Goal: Transaction & Acquisition: Purchase product/service

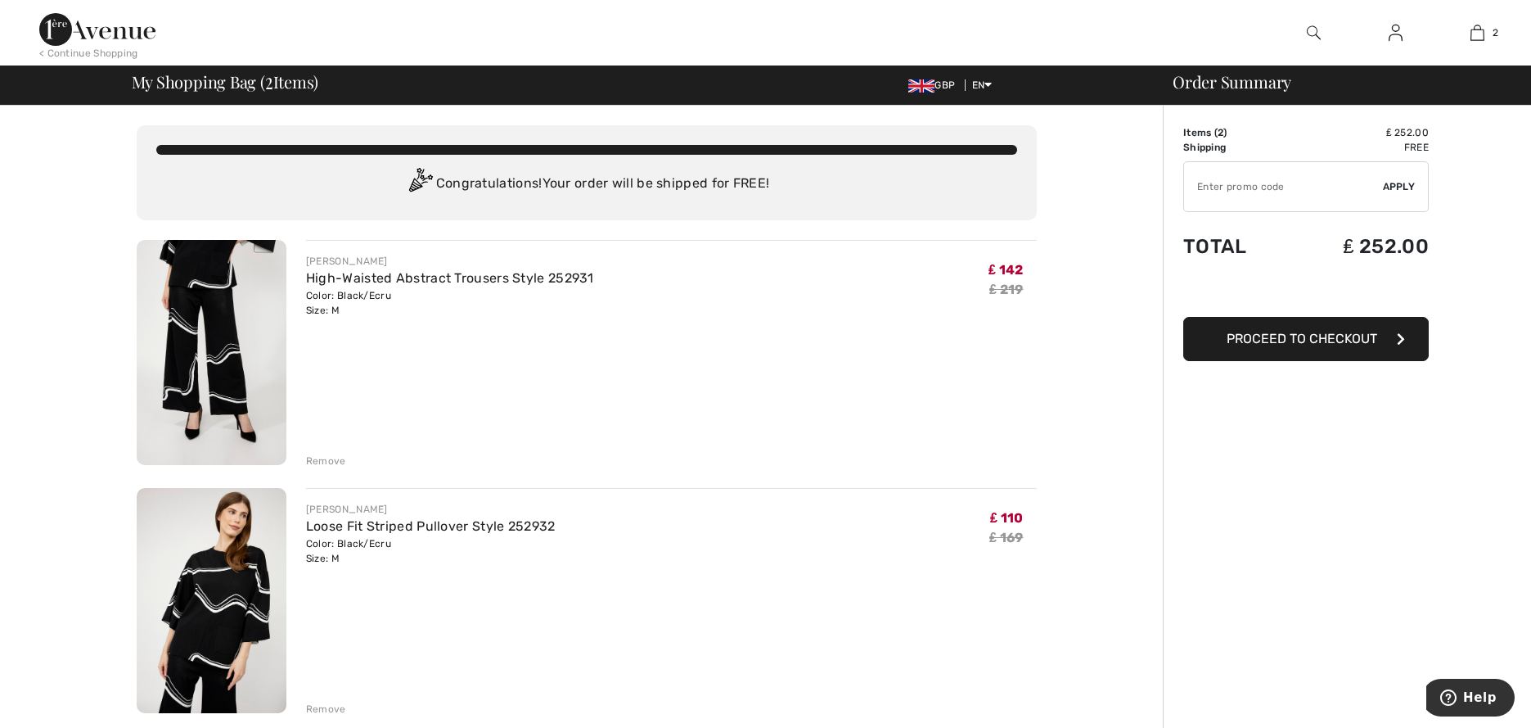
type input "NEW15"
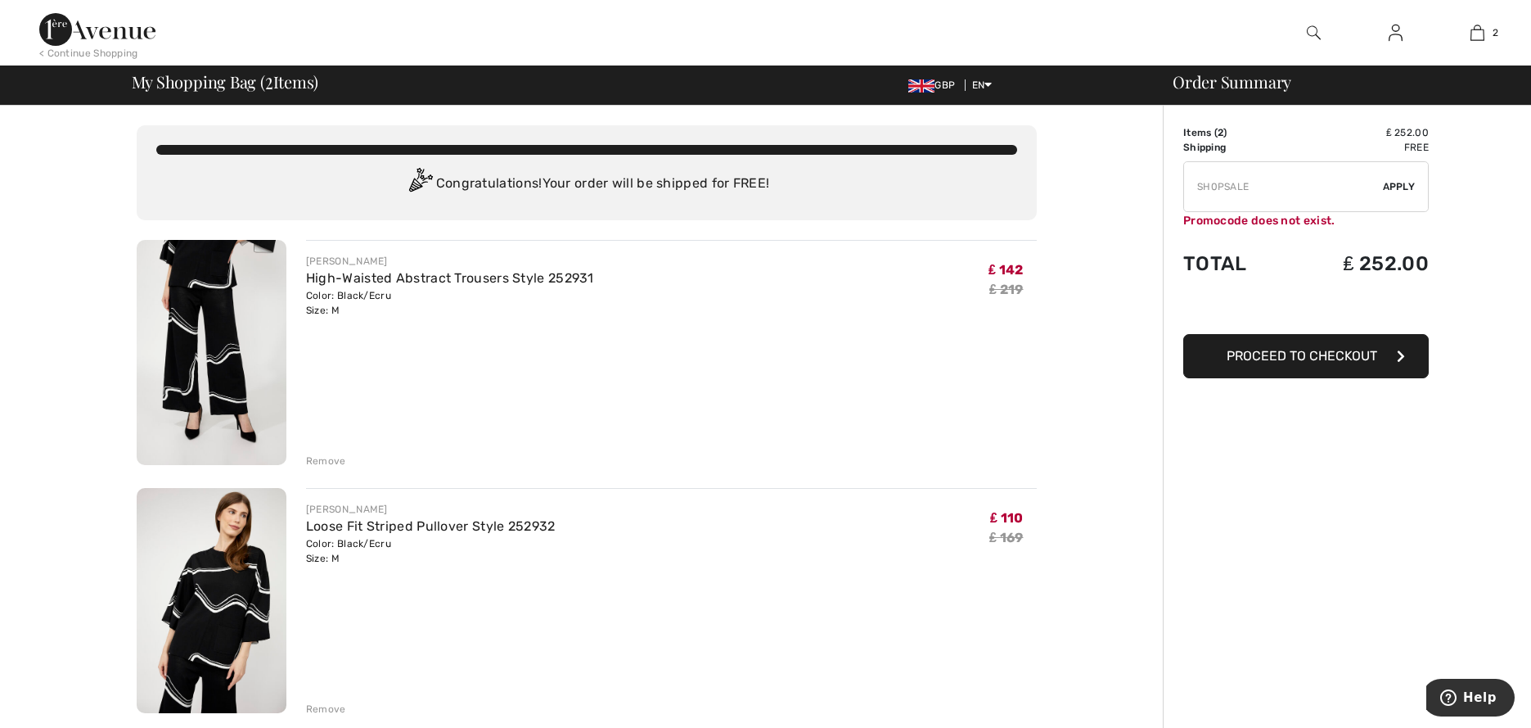
type input "FLASH15"
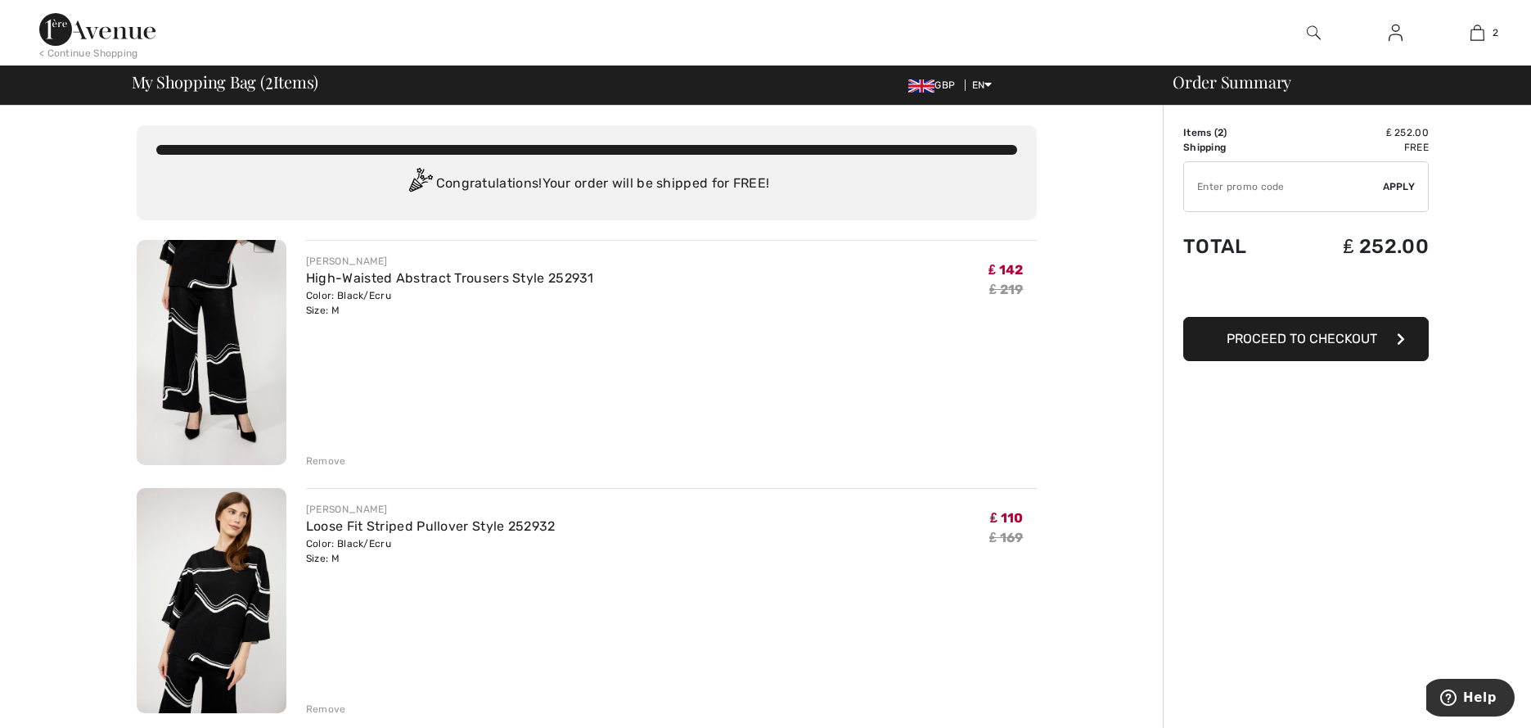
type input "NEW15"
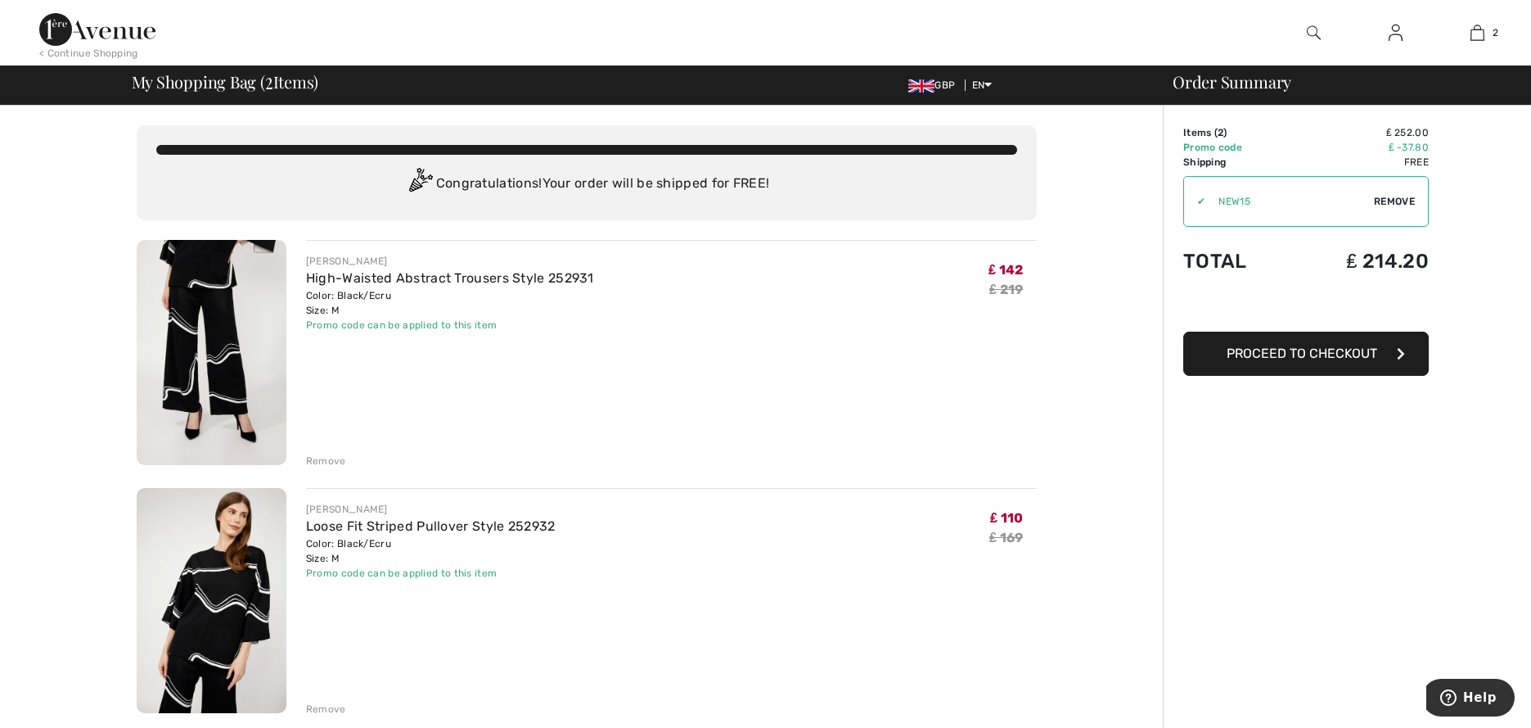
click at [964, 560] on div "JOSEPH RIBKOFF Loose Fit Striped Pullover Style 252932 Color: Black/Ecru Size: …" at bounding box center [671, 541] width 731 height 79
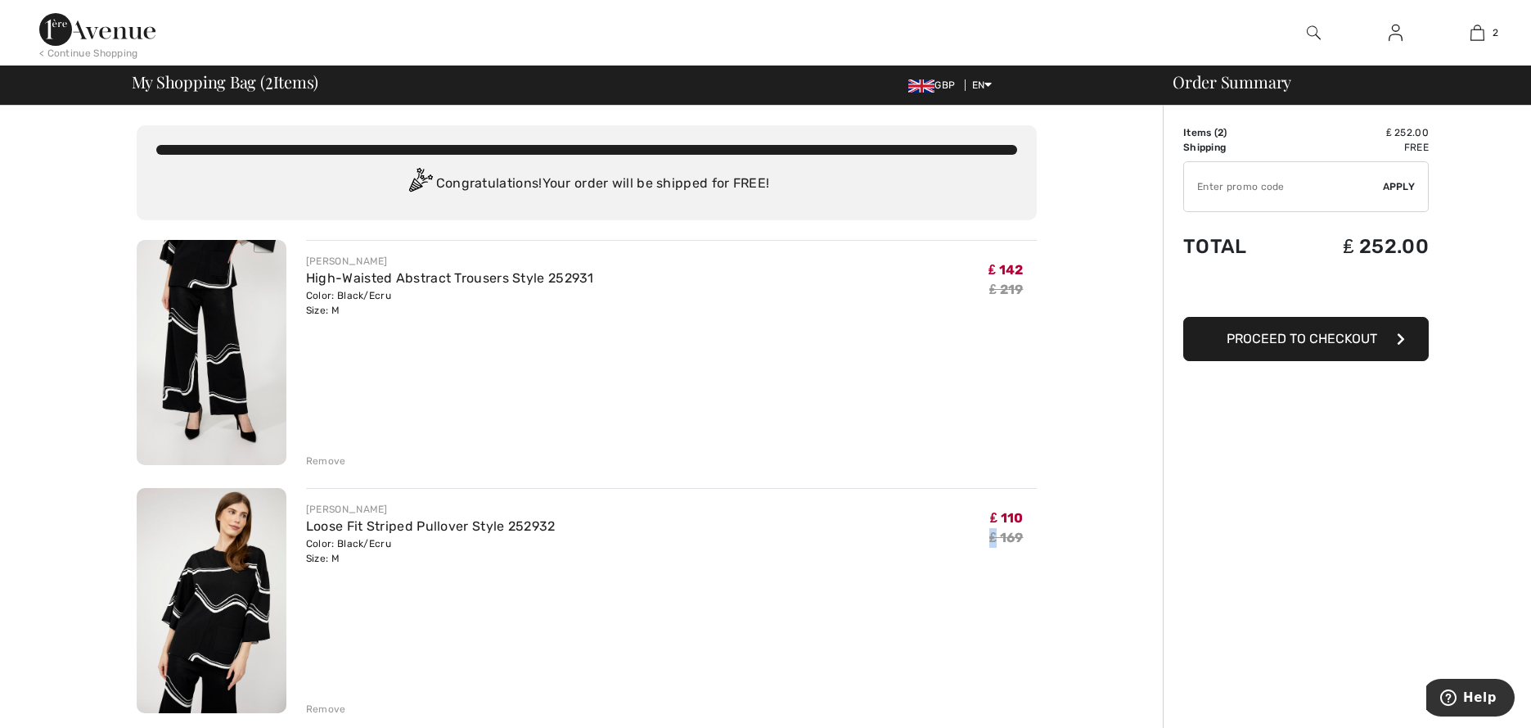
type input "NEW15"
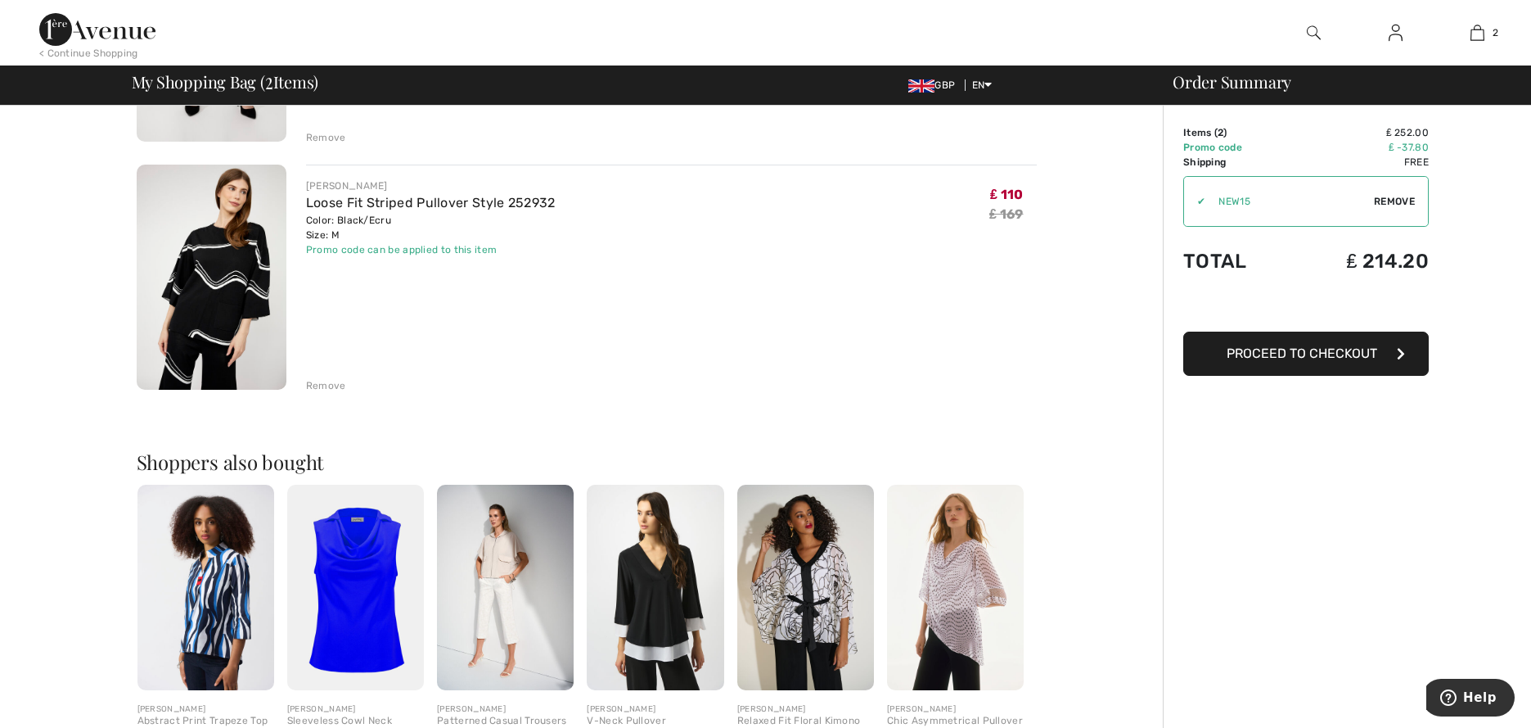
scroll to position [327, 0]
